Goal: Use online tool/utility

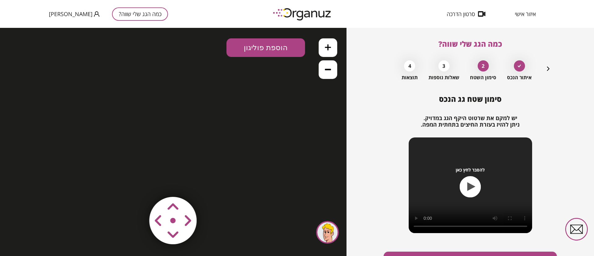
click at [547, 68] on icon "button" at bounding box center [548, 68] width 7 height 7
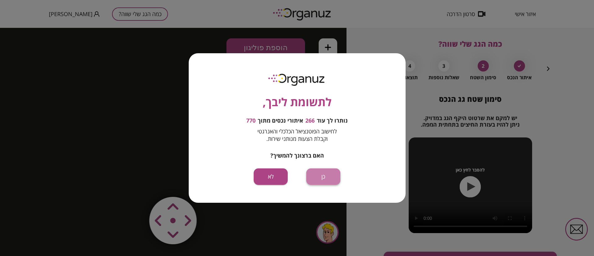
click at [326, 181] on button "כן" at bounding box center [324, 176] width 34 height 16
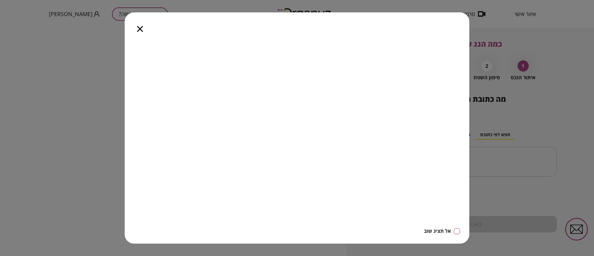
click at [139, 29] on icon "button" at bounding box center [140, 29] width 6 height 6
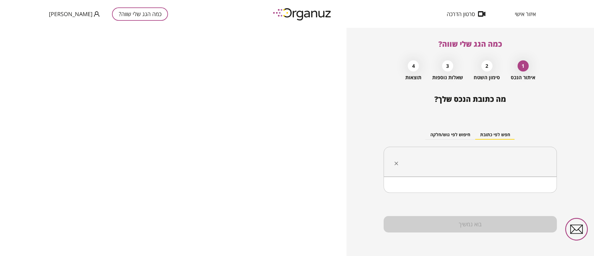
click at [454, 163] on input "text" at bounding box center [473, 161] width 154 height 15
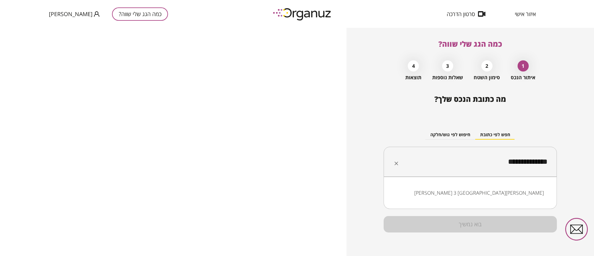
click at [519, 196] on li "[PERSON_NAME] 3 [GEOGRAPHIC_DATA][PERSON_NAME]" at bounding box center [470, 192] width 157 height 11
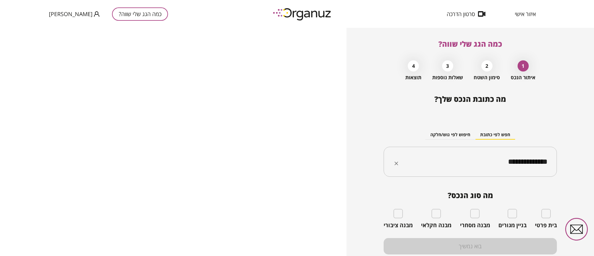
type input "**********"
